Goal: Information Seeking & Learning: Learn about a topic

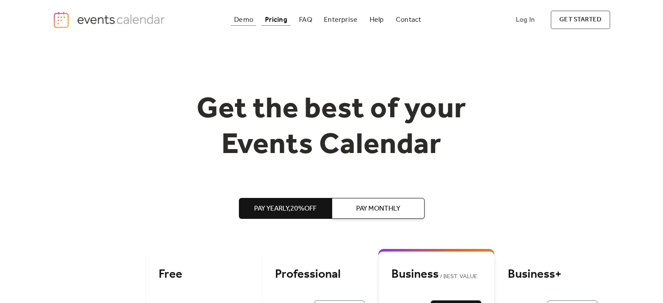
click at [239, 22] on div "Demo" at bounding box center [243, 19] width 19 height 5
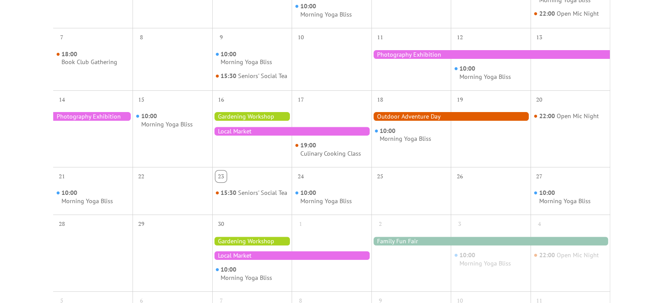
scroll to position [305, 0]
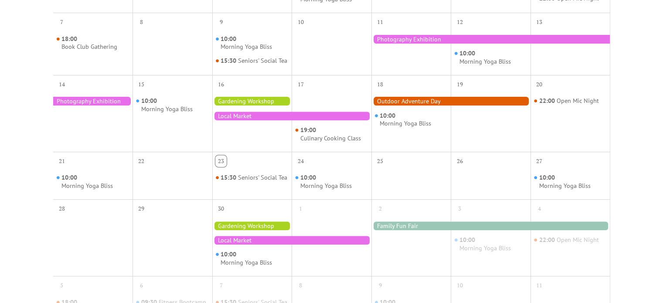
click at [610, 85] on div "23 [DATE] [DATE] (GMT-05:00) [GEOGRAPHIC_DATA]/New_York Health Cooking Arts Mus…" at bounding box center [332, 108] width 558 height 527
click at [656, 74] on div "Events Calendar Demo Loading the Events Calendar..." at bounding box center [331, 78] width 663 height 686
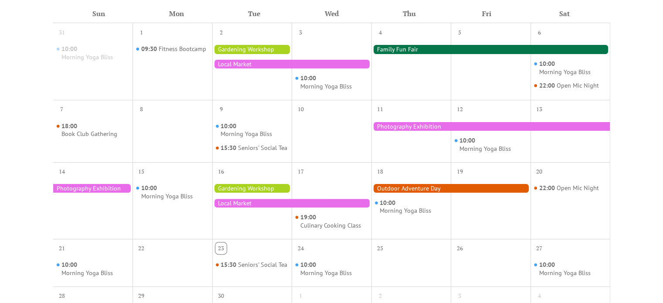
scroll to position [174, 0]
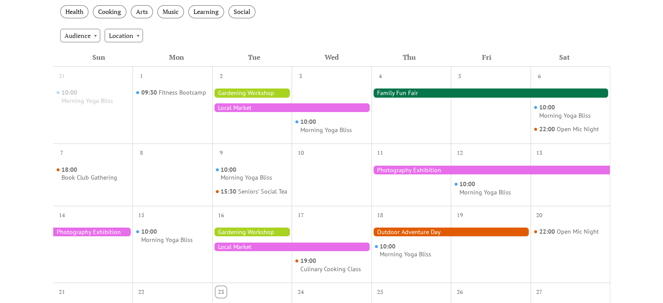
click at [642, 74] on div "Events Calendar Demo Loading the Events Calendar..." at bounding box center [331, 208] width 663 height 686
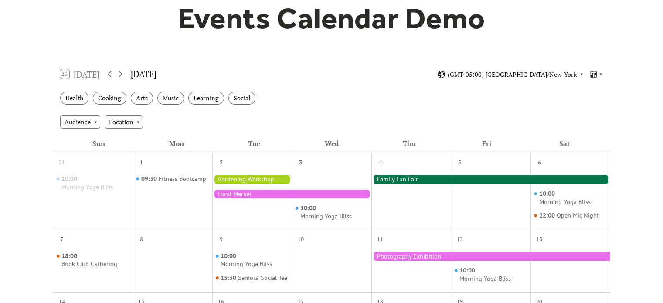
scroll to position [87, 0]
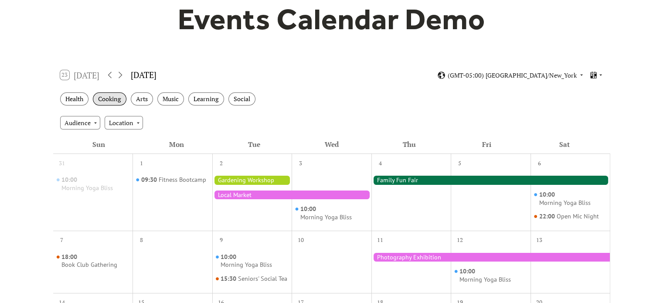
click at [108, 92] on div "Cooking" at bounding box center [110, 99] width 34 height 14
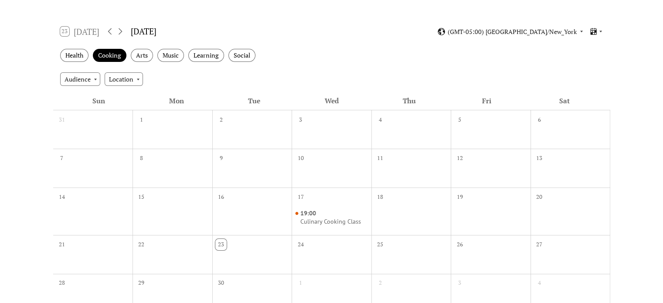
scroll to position [131, 0]
click at [75, 78] on div "Audience" at bounding box center [80, 78] width 40 height 13
click at [177, 72] on div "Audience Location" at bounding box center [331, 79] width 557 height 24
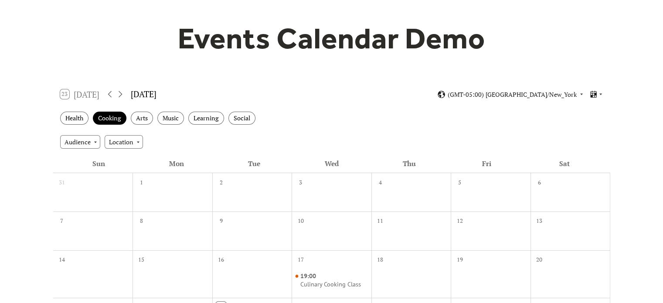
scroll to position [0, 0]
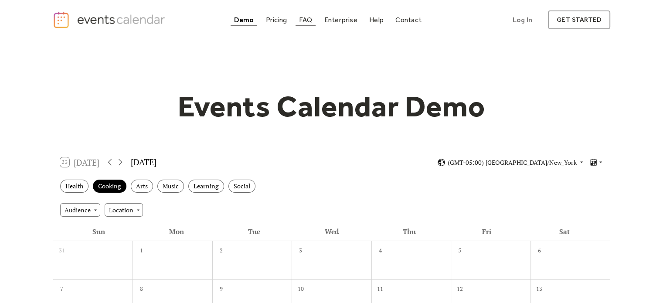
click at [302, 19] on div "FAQ" at bounding box center [306, 19] width 14 height 5
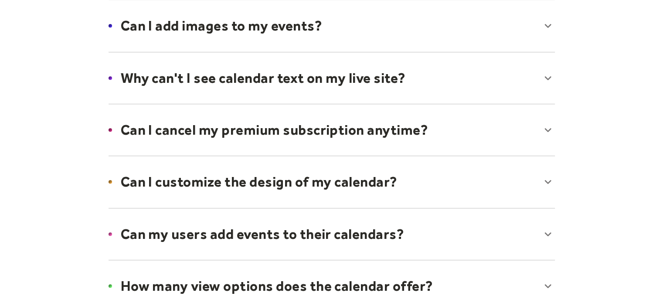
scroll to position [523, 0]
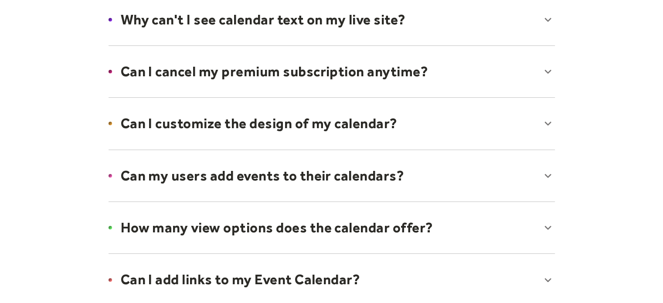
click at [371, 217] on div at bounding box center [332, 227] width 464 height 53
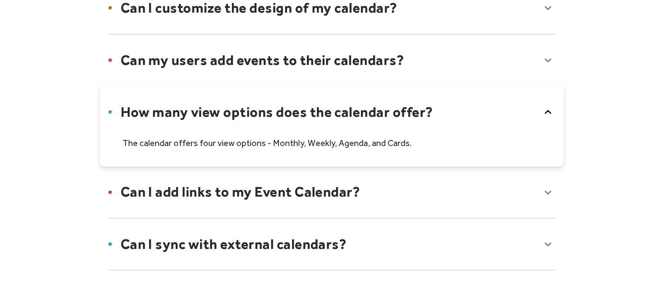
scroll to position [654, 0]
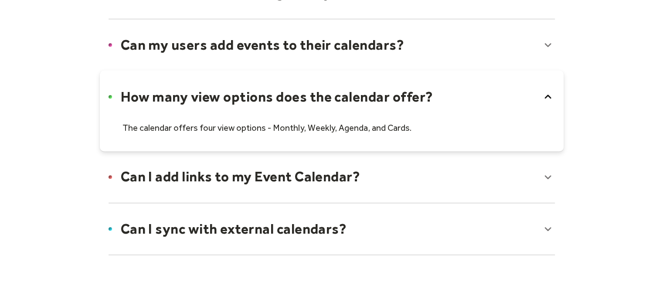
click at [356, 172] on div at bounding box center [332, 176] width 464 height 53
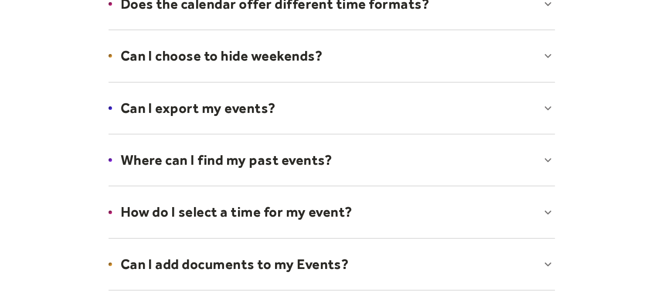
scroll to position [0, 0]
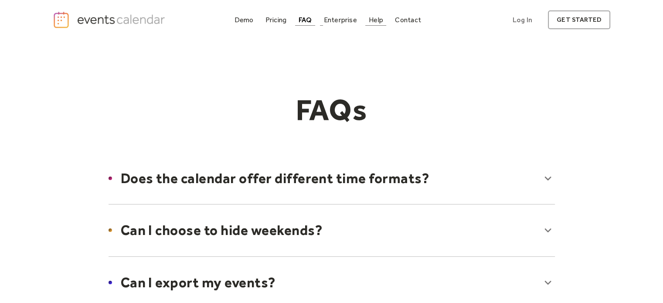
click at [369, 22] on div "Help" at bounding box center [376, 19] width 14 height 5
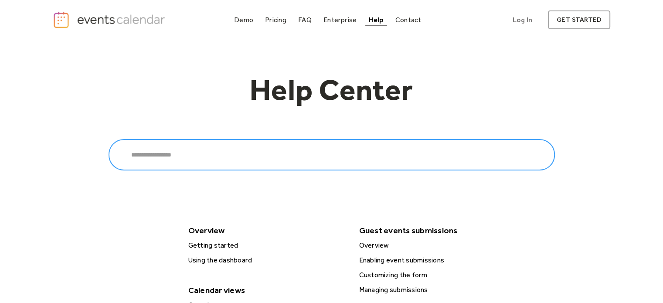
click at [328, 149] on input "Search" at bounding box center [331, 154] width 446 height 31
type input "******"
click input "******" at bounding box center [0, 0] width 0 height 0
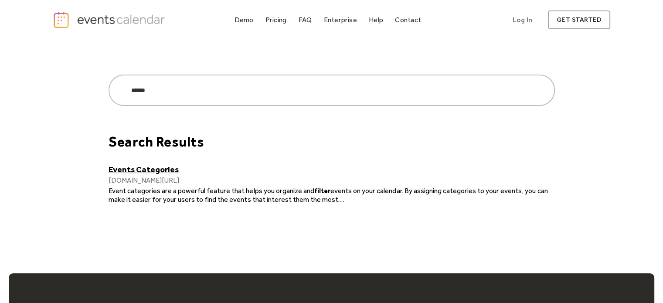
click at [163, 167] on link "Events Categories" at bounding box center [331, 169] width 446 height 10
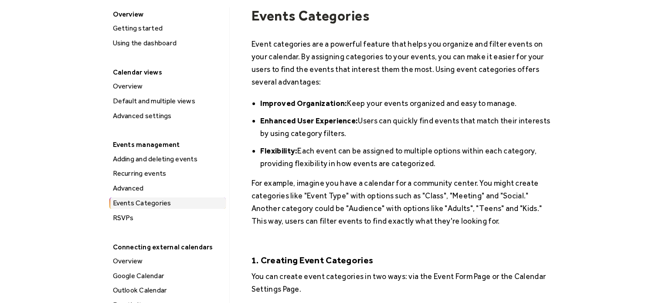
scroll to position [87, 0]
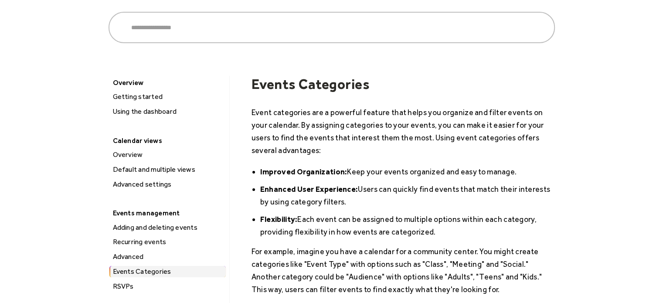
scroll to position [0, 0]
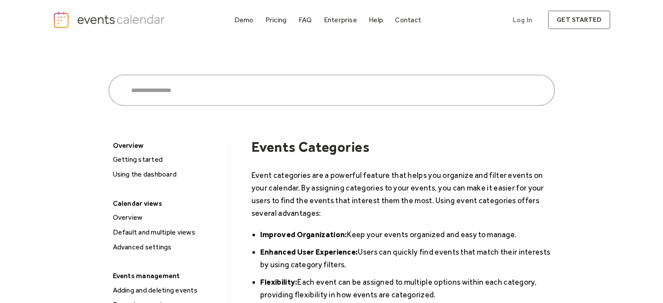
click at [237, 22] on div "Demo" at bounding box center [243, 19] width 19 height 5
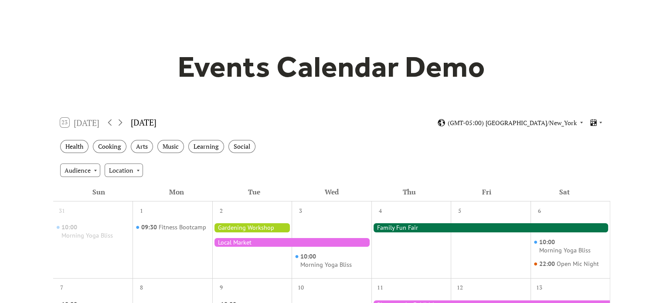
scroll to position [87, 0]
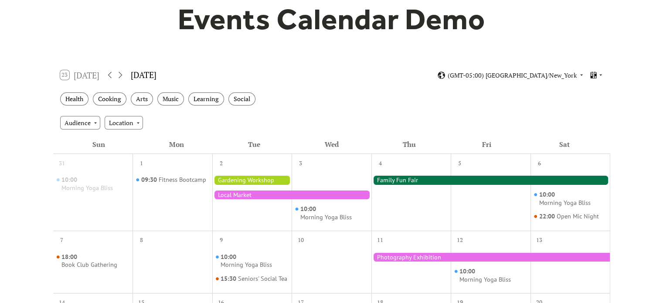
click at [242, 195] on div at bounding box center [291, 194] width 159 height 9
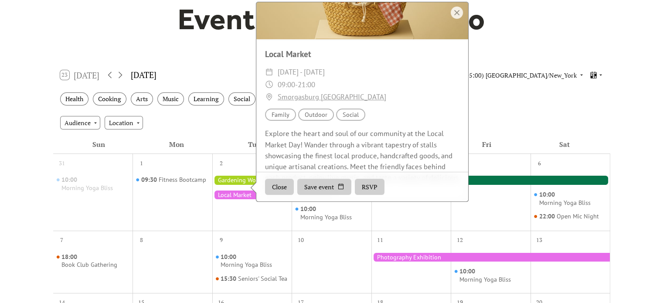
scroll to position [11, 0]
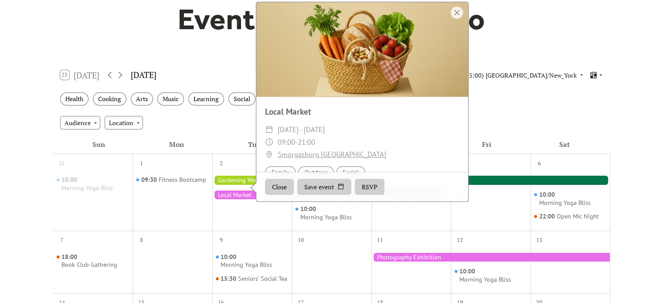
drag, startPoint x: 229, startPoint y: 191, endPoint x: 204, endPoint y: 132, distance: 64.2
click at [204, 132] on div "Audience Location" at bounding box center [331, 123] width 557 height 24
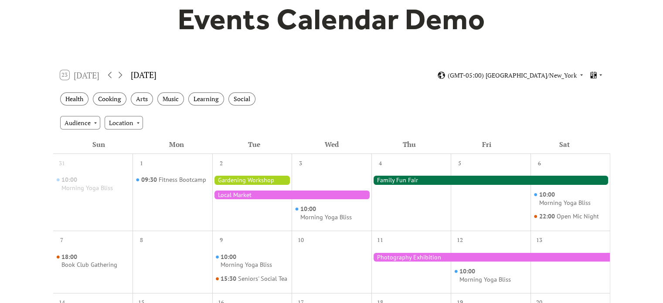
click at [262, 193] on div at bounding box center [291, 194] width 159 height 9
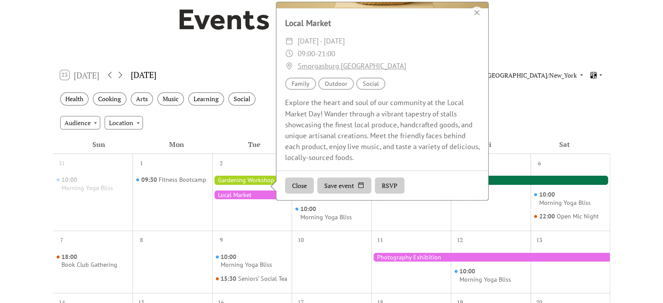
scroll to position [131, 0]
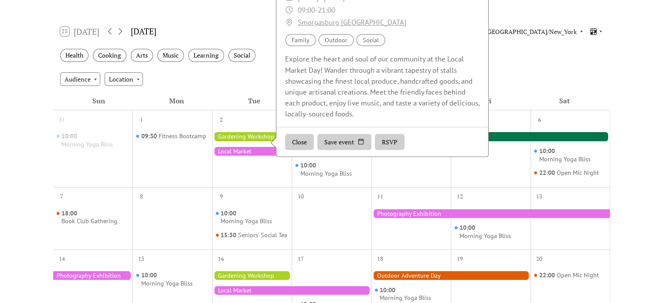
click at [26, 133] on div "Events Calendar Demo Loading the Events Calendar..." at bounding box center [331, 252] width 663 height 686
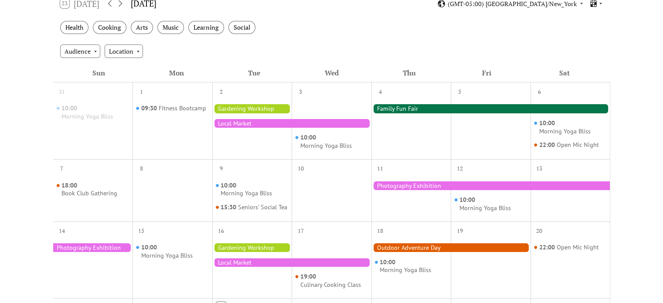
scroll to position [174, 0]
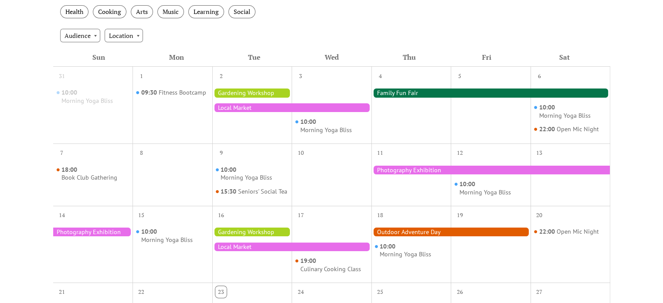
click at [260, 92] on div at bounding box center [252, 92] width 80 height 9
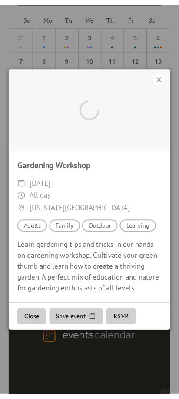
scroll to position [147, 0]
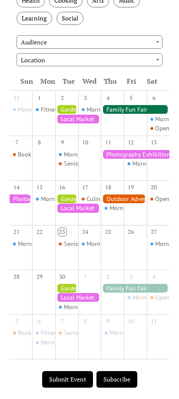
click at [115, 114] on div at bounding box center [135, 109] width 69 height 9
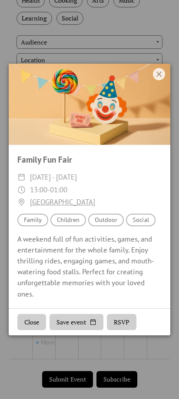
click at [159, 77] on icon at bounding box center [159, 73] width 5 height 5
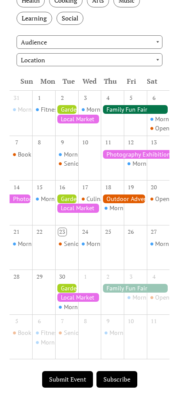
click at [115, 203] on div at bounding box center [124, 198] width 46 height 9
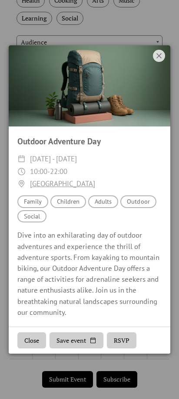
click at [160, 56] on icon at bounding box center [159, 55] width 5 height 5
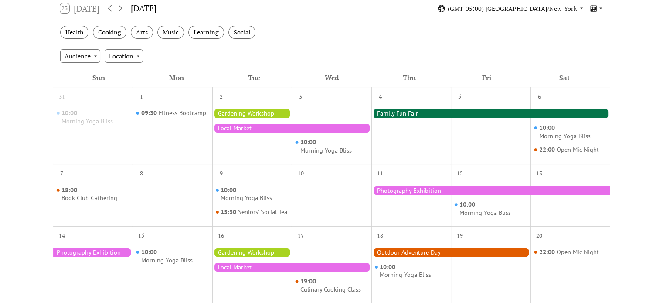
scroll to position [136, 0]
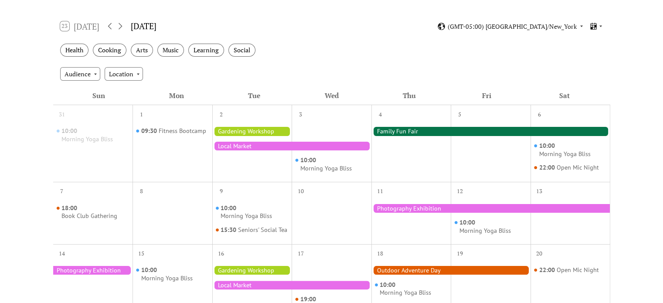
click at [36, 127] on div "Events Calendar Demo Loading the Events Calendar..." at bounding box center [331, 247] width 663 height 686
click at [40, 109] on div "Events Calendar Demo Loading the Events Calendar..." at bounding box center [331, 247] width 663 height 686
click at [24, 159] on div "Events Calendar Demo Loading the Events Calendar..." at bounding box center [331, 247] width 663 height 686
